Goal: Task Accomplishment & Management: Manage account settings

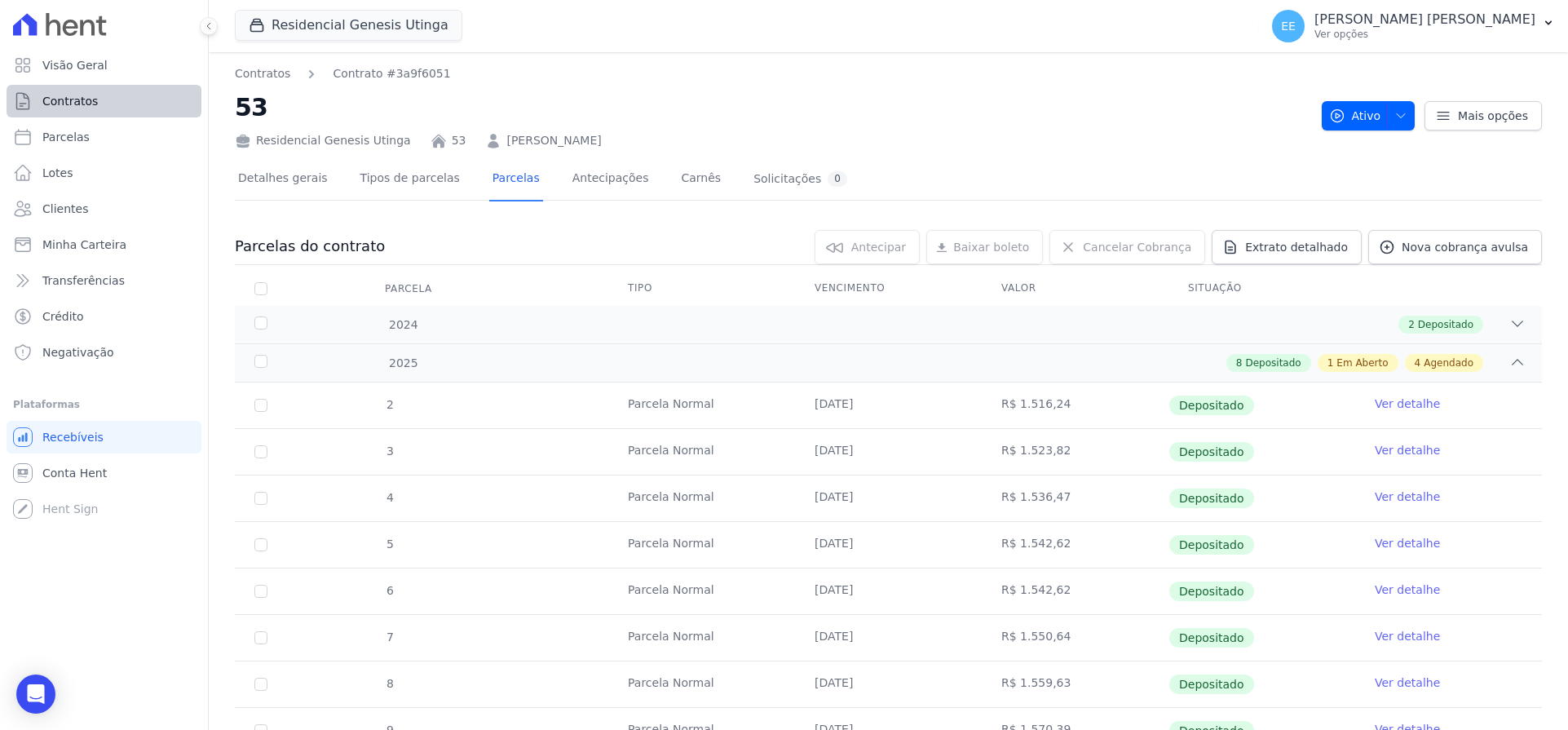
scroll to position [28, 0]
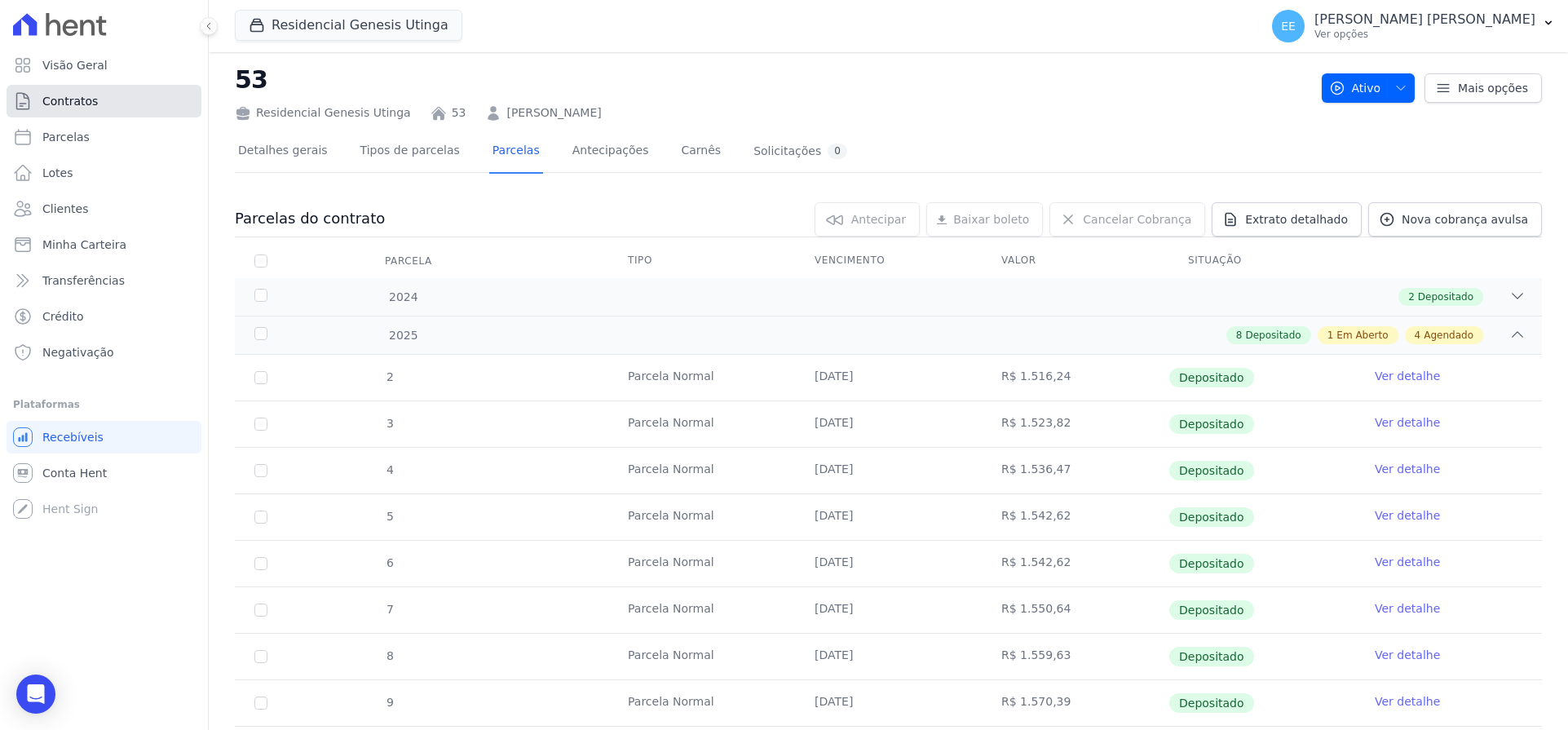
click at [82, 93] on span "Contratos" at bounding box center [70, 101] width 56 height 16
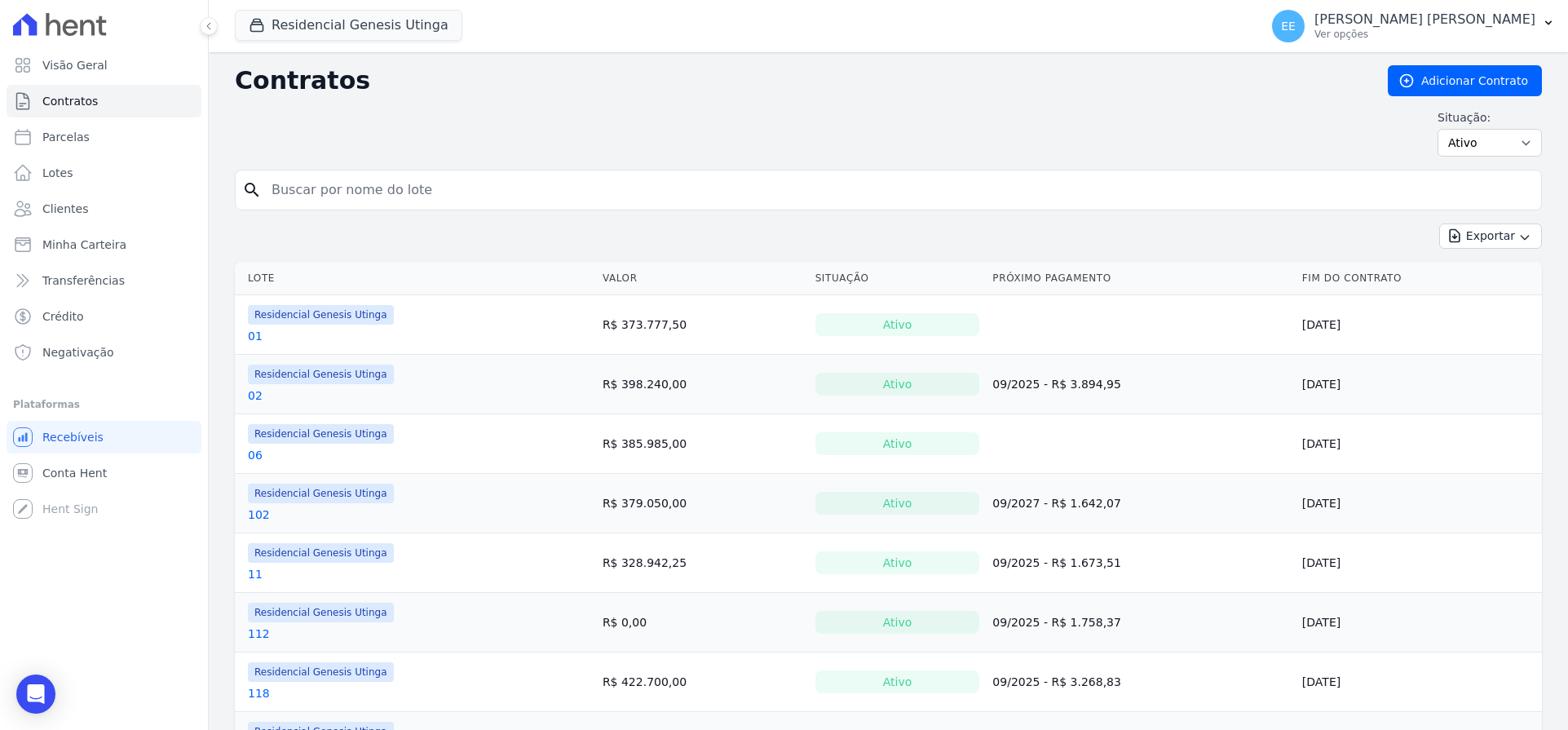
click at [309, 186] on input "search" at bounding box center [897, 190] width 1272 height 33
type input "69"
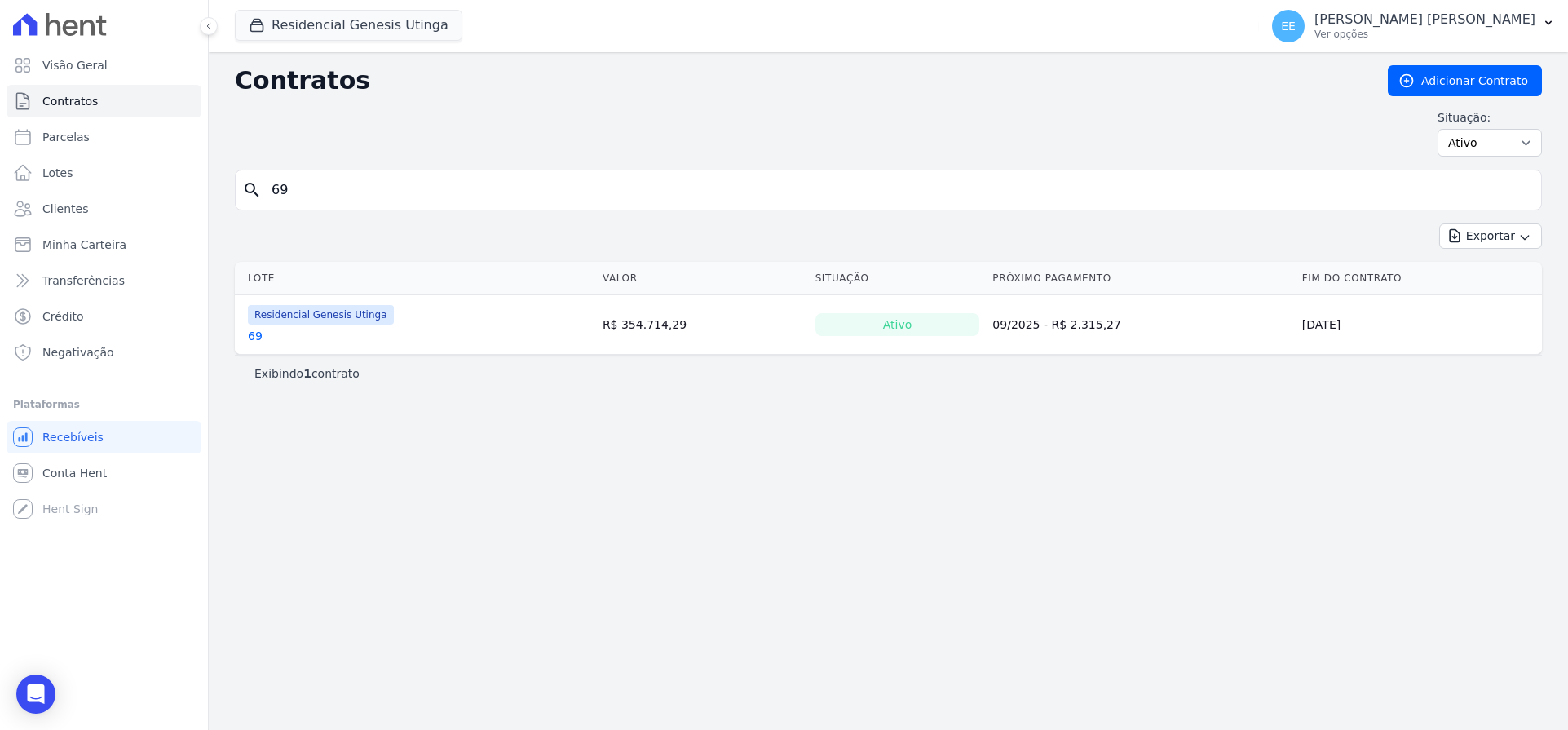
click at [260, 334] on link "69" at bounding box center [256, 336] width 15 height 16
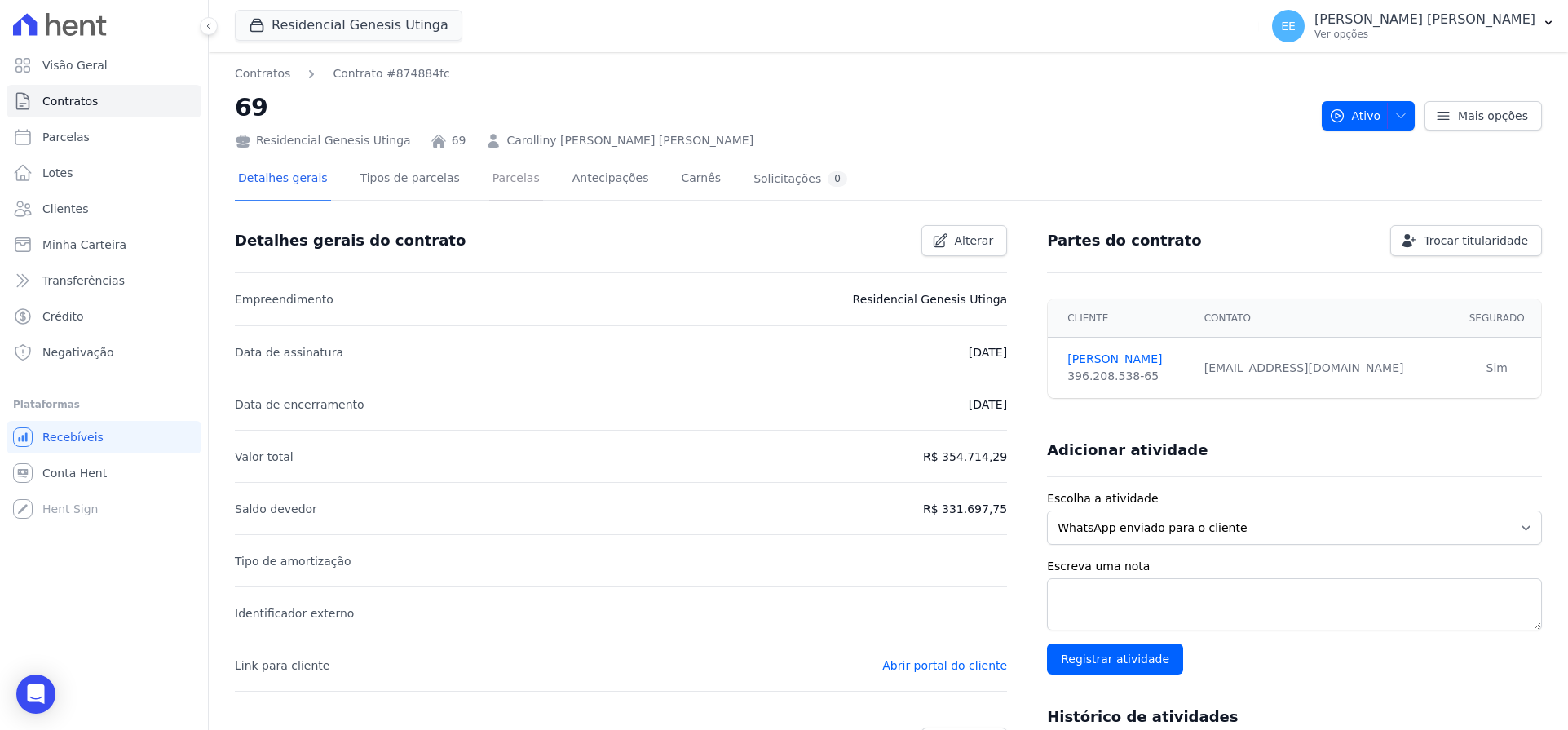
click at [489, 180] on link "Parcelas" at bounding box center [516, 179] width 54 height 43
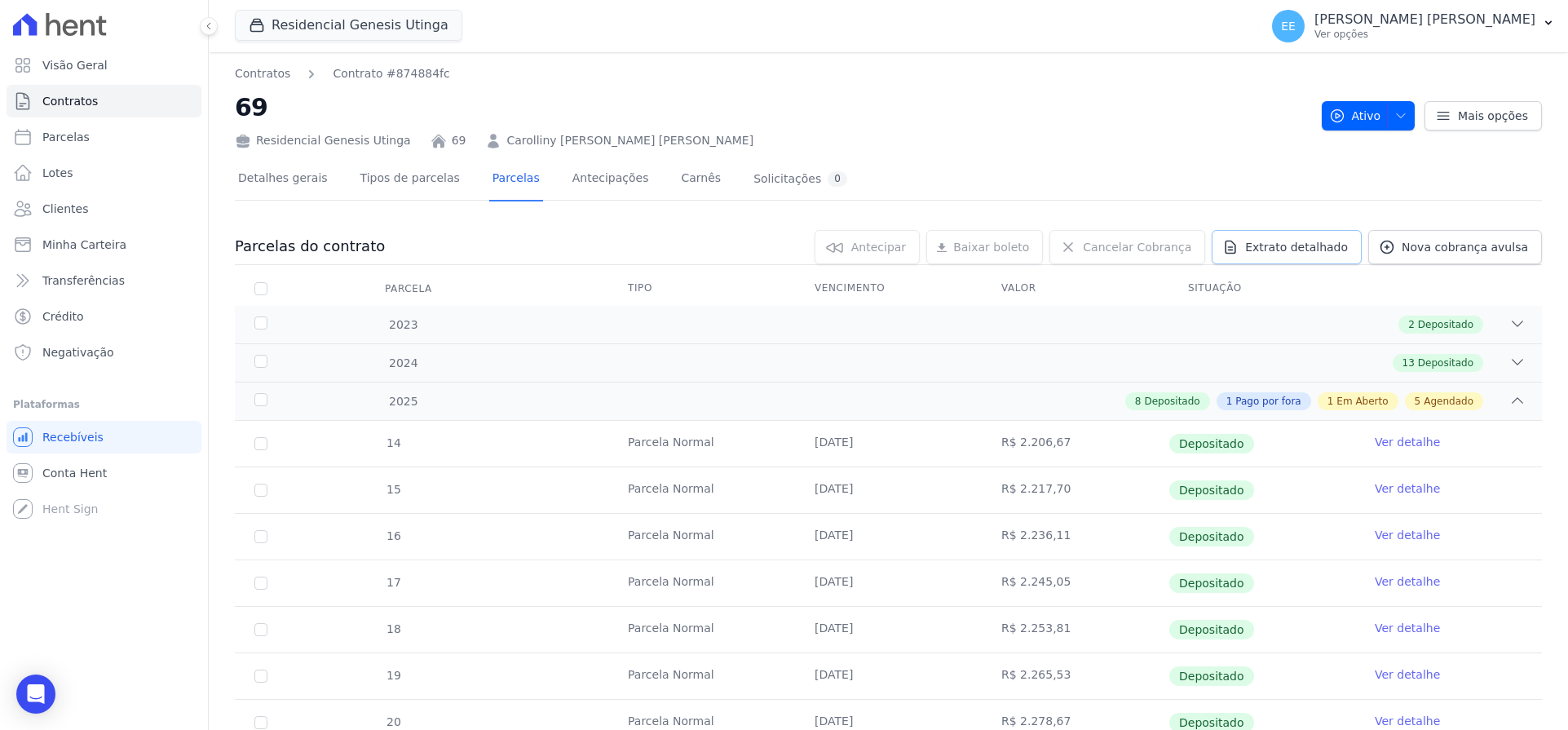
click at [1287, 239] on span "Extrato detalhado" at bounding box center [1296, 247] width 102 height 16
click at [1484, 247] on span "Exportar PDF" at bounding box center [1515, 248] width 85 height 16
click at [60, 102] on span "Contratos" at bounding box center [70, 101] width 56 height 16
